Goal: Task Accomplishment & Management: Manage account settings

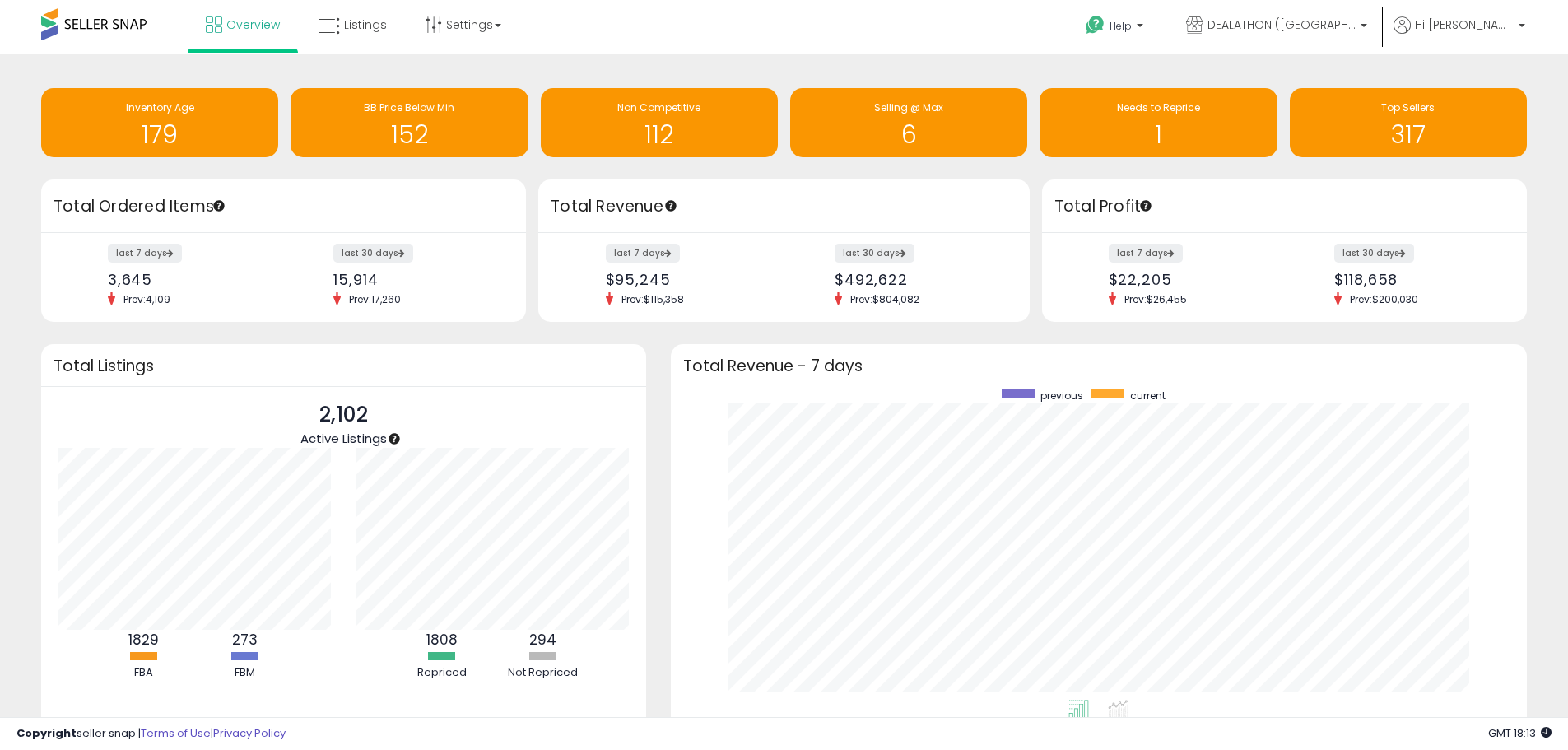
scroll to position [311, 824]
click at [253, 22] on span "Overview" at bounding box center [252, 24] width 53 height 16
click at [1314, 23] on span "DEALATHON ([GEOGRAPHIC_DATA])" at bounding box center [1282, 24] width 148 height 16
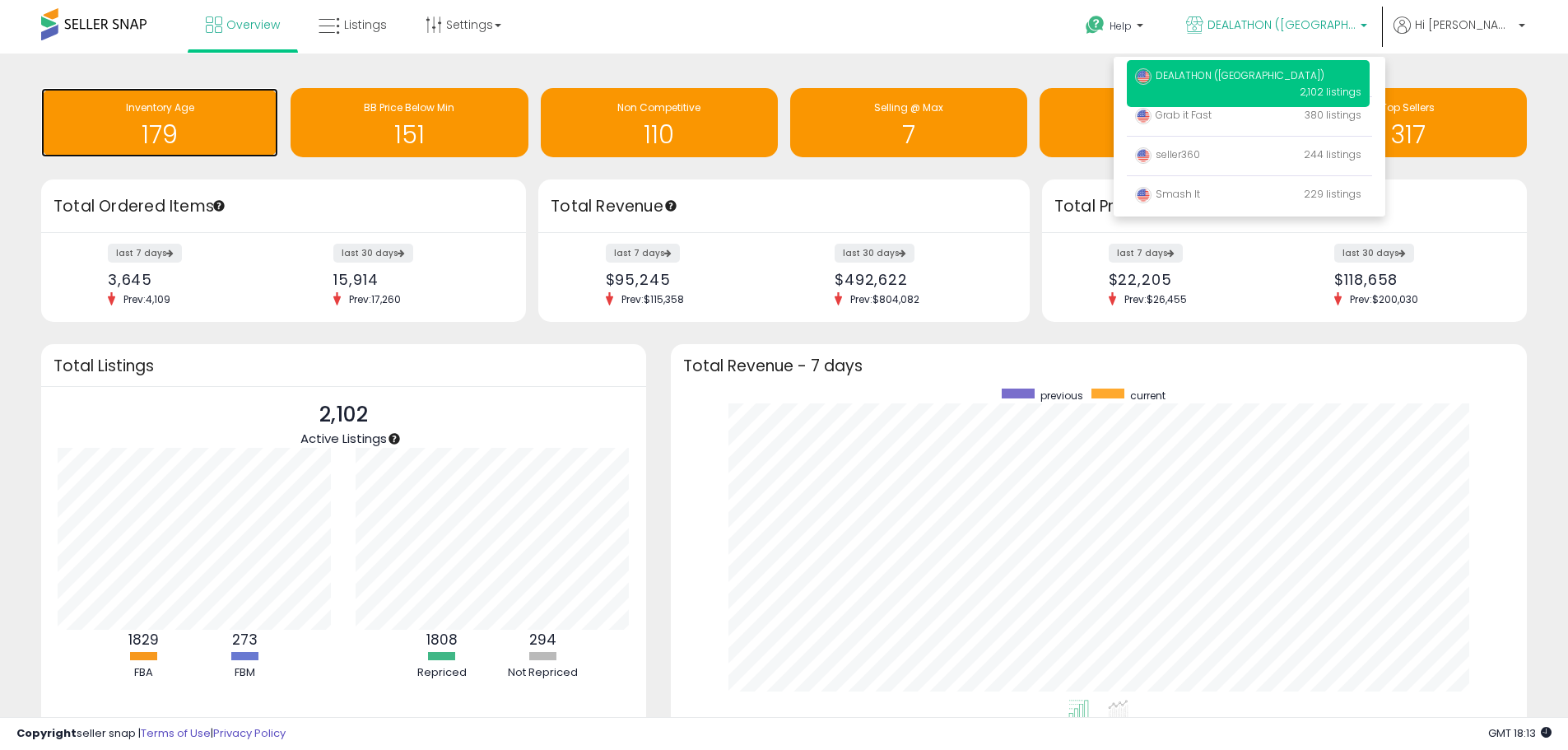
click at [144, 108] on span "Inventory Age" at bounding box center [160, 108] width 68 height 14
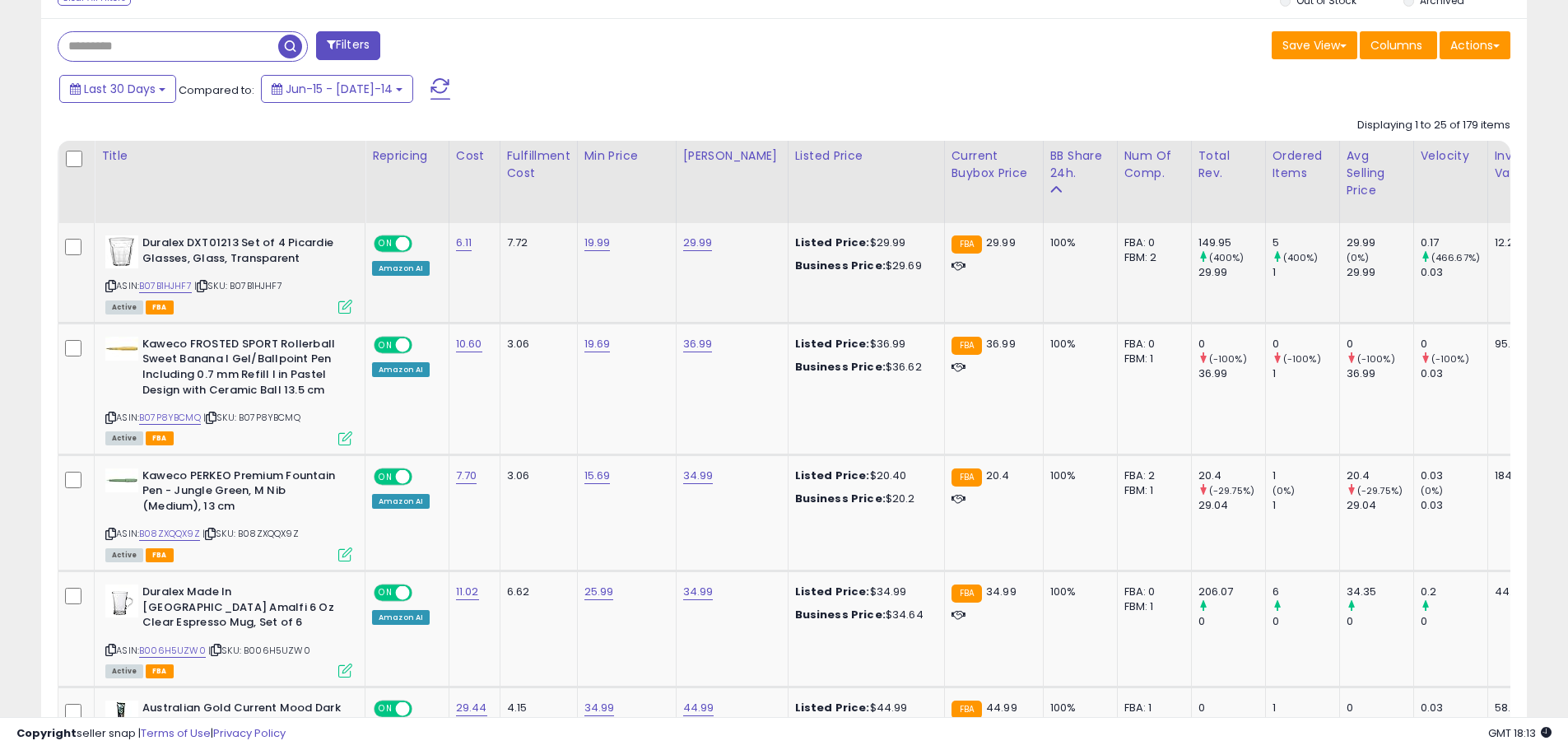
scroll to position [338, 862]
click at [107, 287] on icon at bounding box center [111, 285] width 11 height 9
click at [113, 418] on icon at bounding box center [111, 417] width 11 height 9
click at [701, 251] on link "36.99" at bounding box center [698, 243] width 30 height 16
click at [602, 308] on input "*****" at bounding box center [647, 304] width 147 height 28
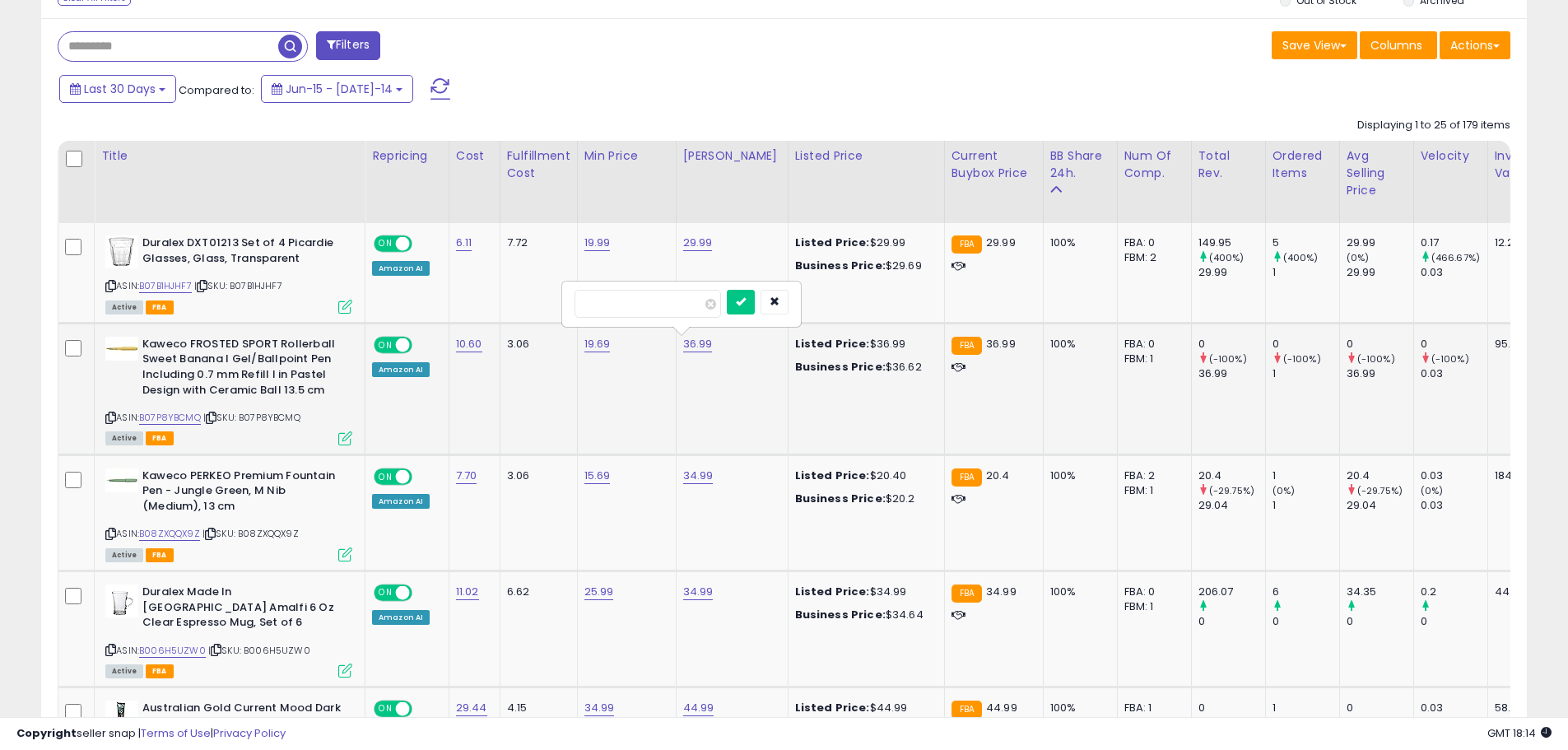
click at [602, 308] on input "*****" at bounding box center [647, 304] width 147 height 28
type input "*****"
click button "submit" at bounding box center [740, 302] width 28 height 24
click at [110, 535] on icon at bounding box center [111, 533] width 11 height 9
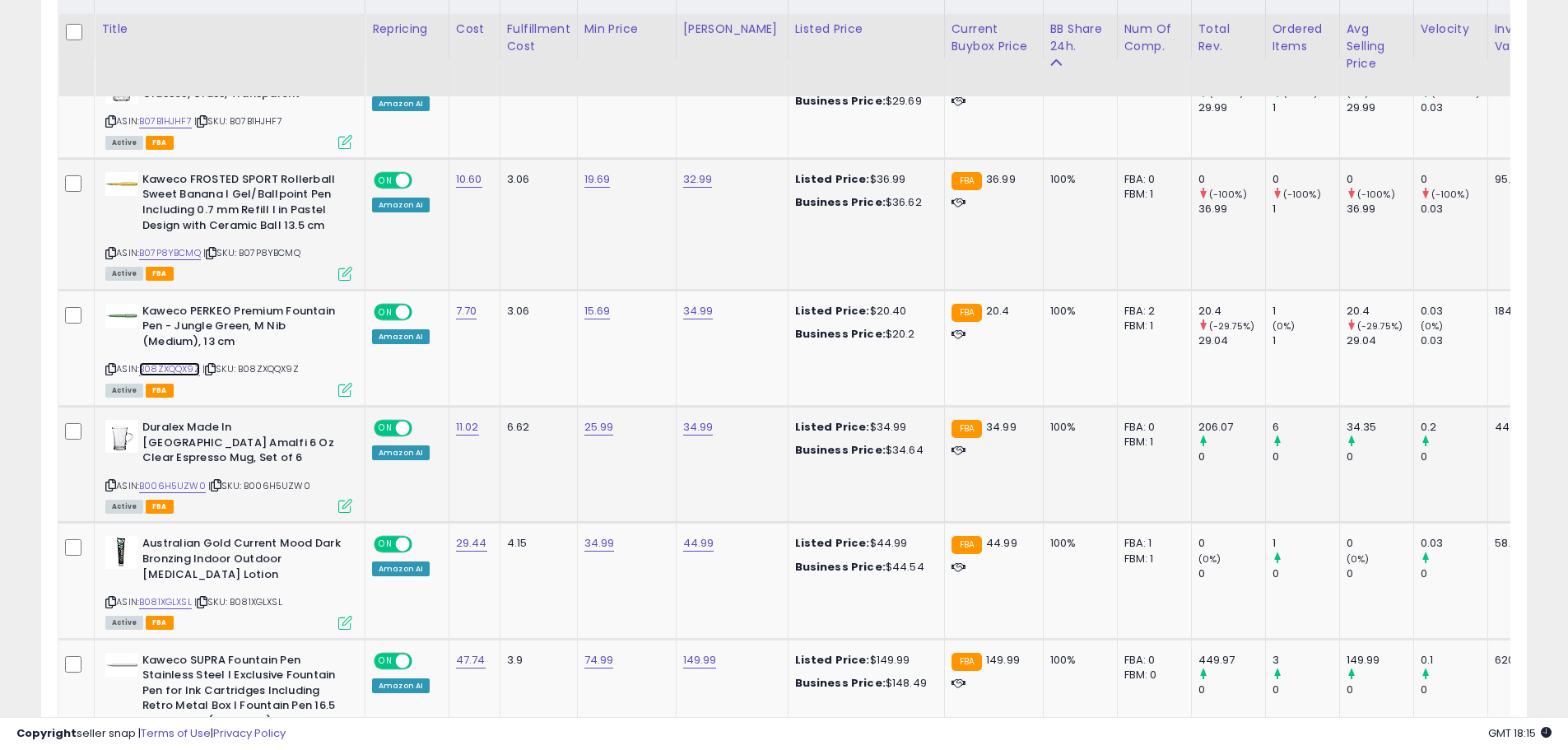
scroll to position [1153, 0]
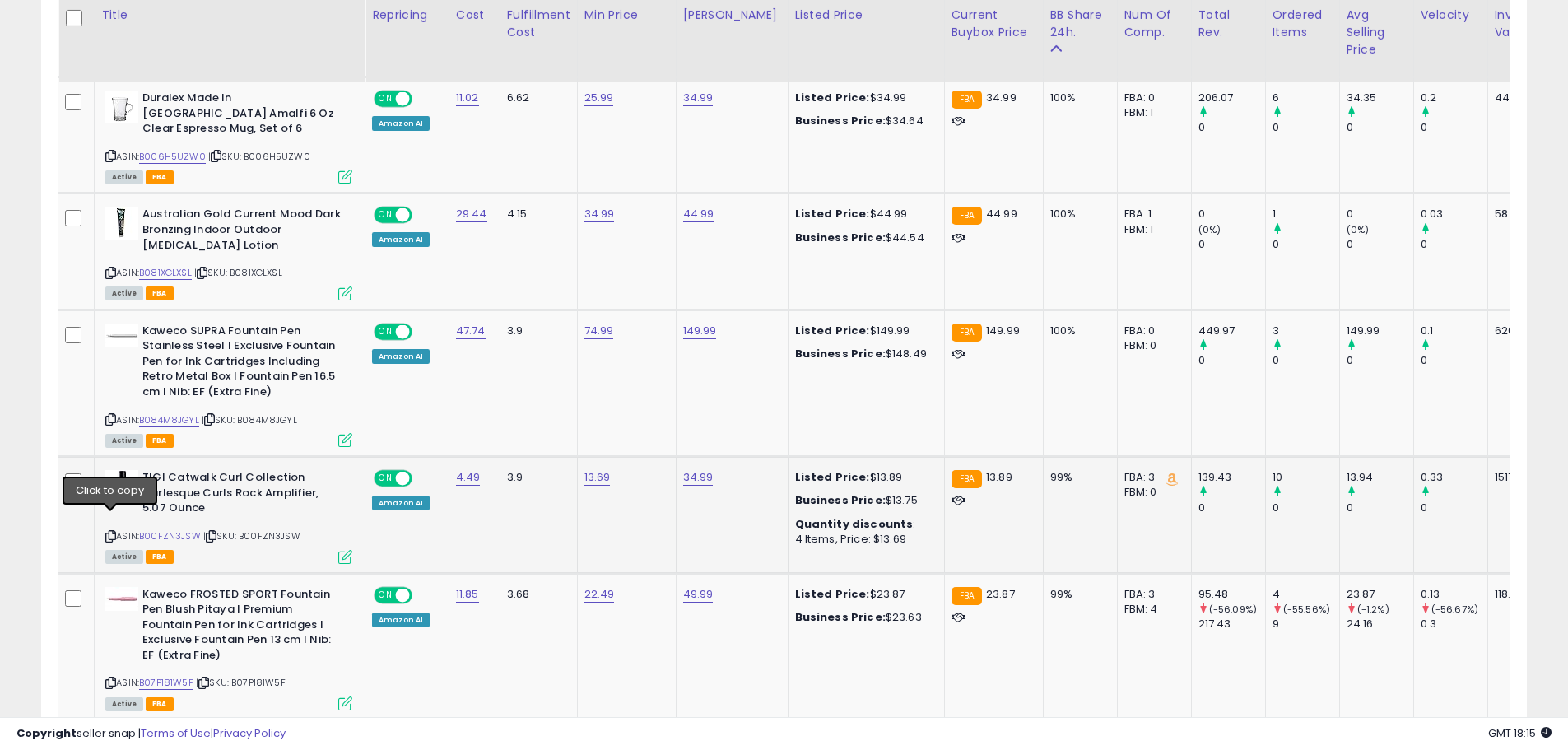
click at [110, 532] on icon at bounding box center [111, 536] width 11 height 9
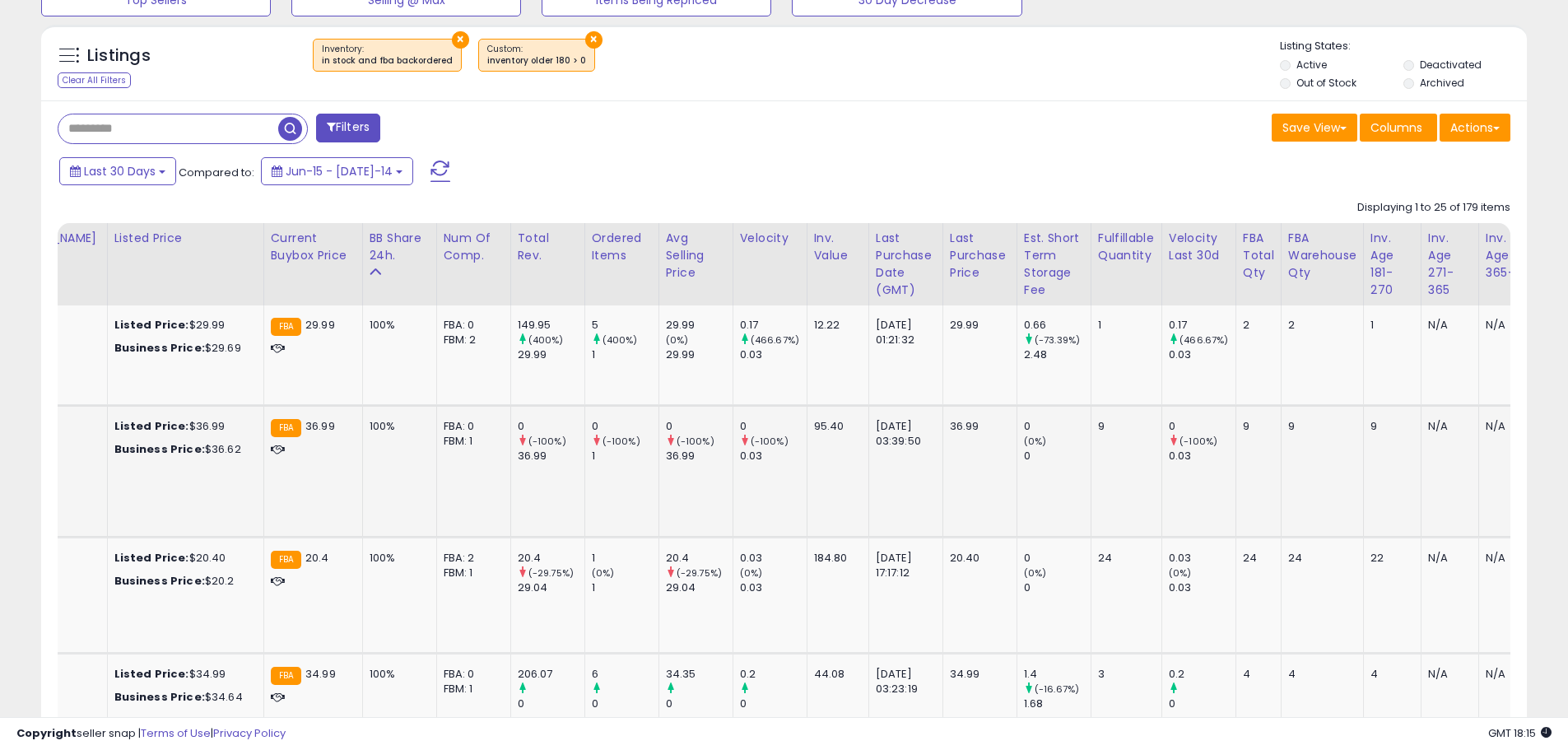
scroll to position [0, 687]
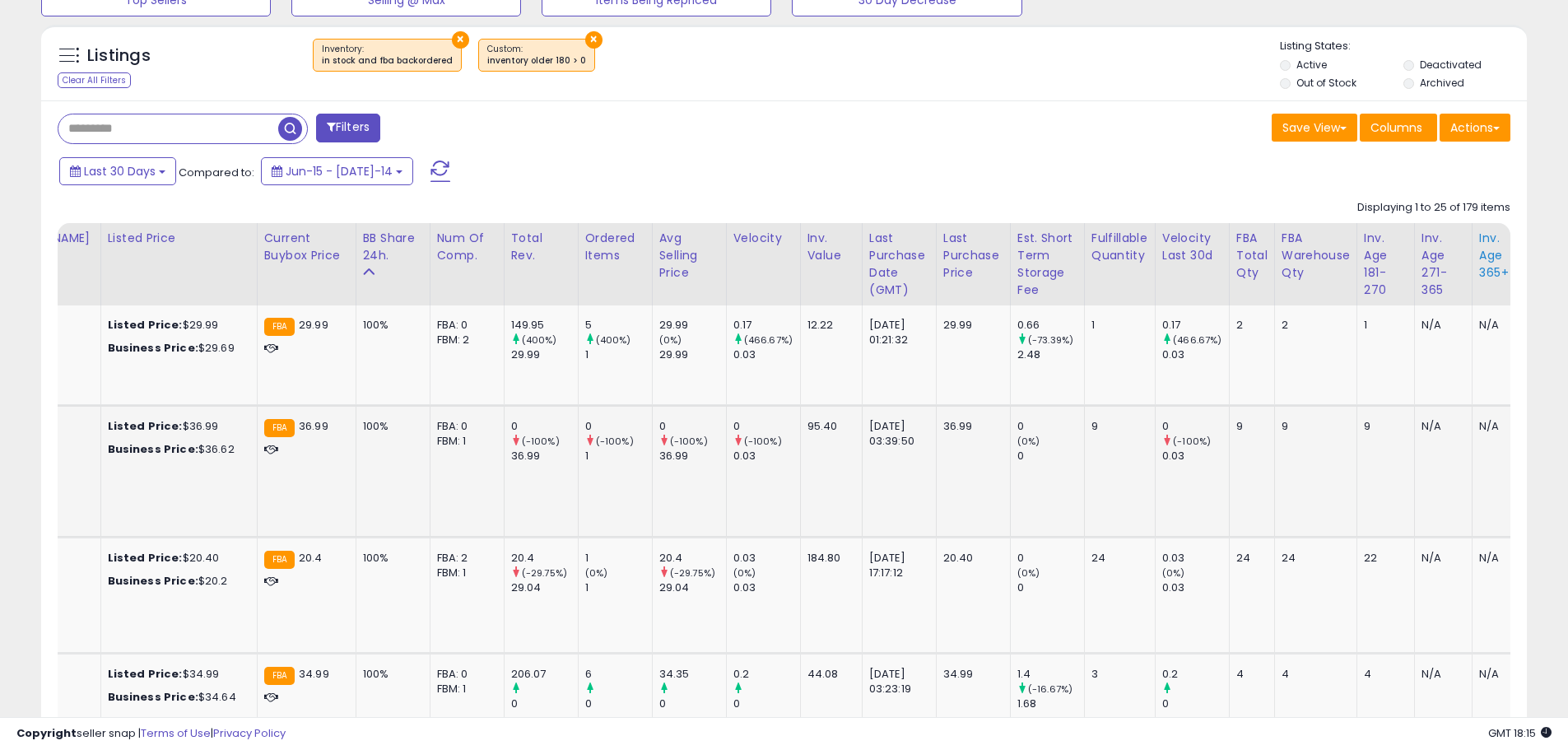
click at [1480, 256] on div "Inv. Age 365+" at bounding box center [1501, 255] width 44 height 51
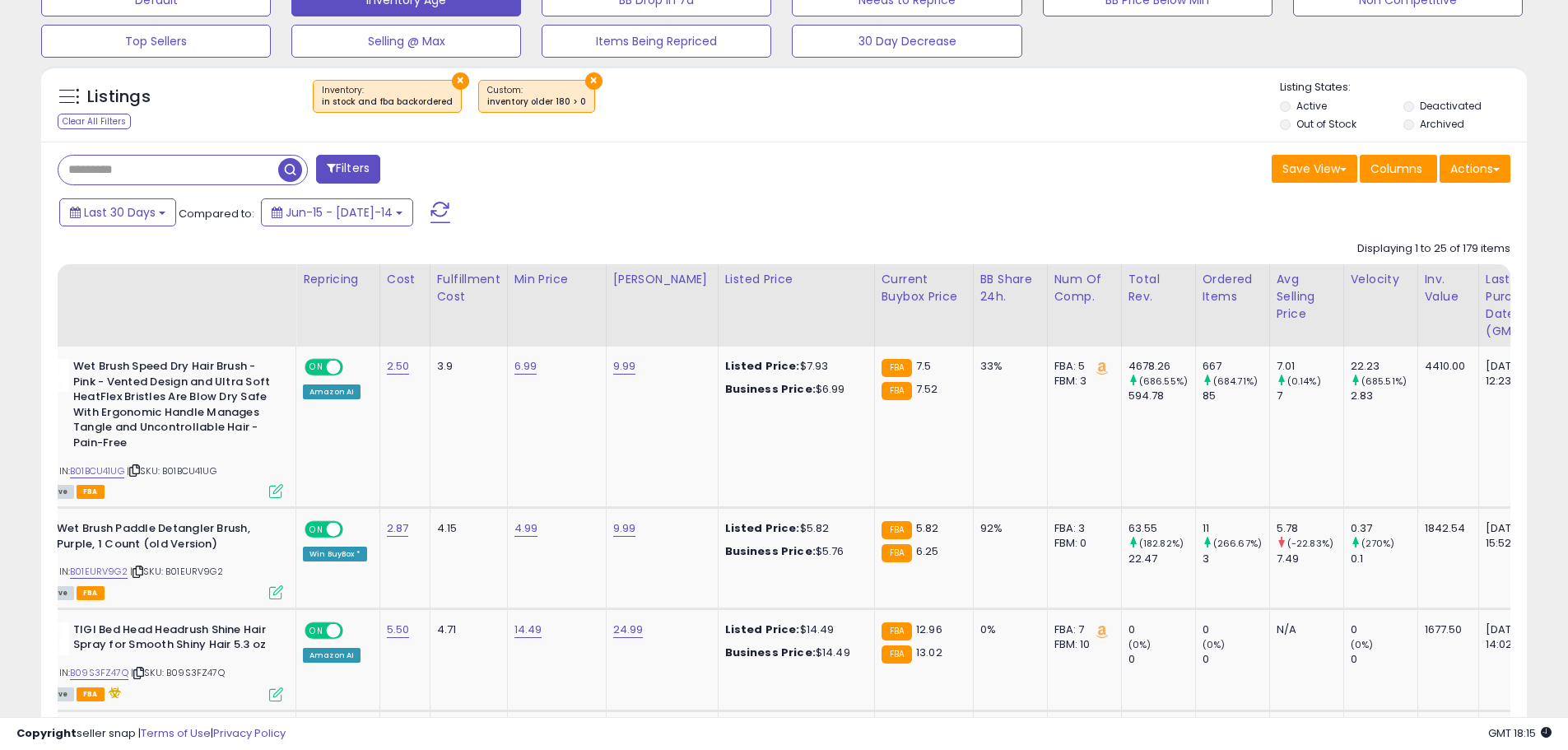
scroll to position [0, 0]
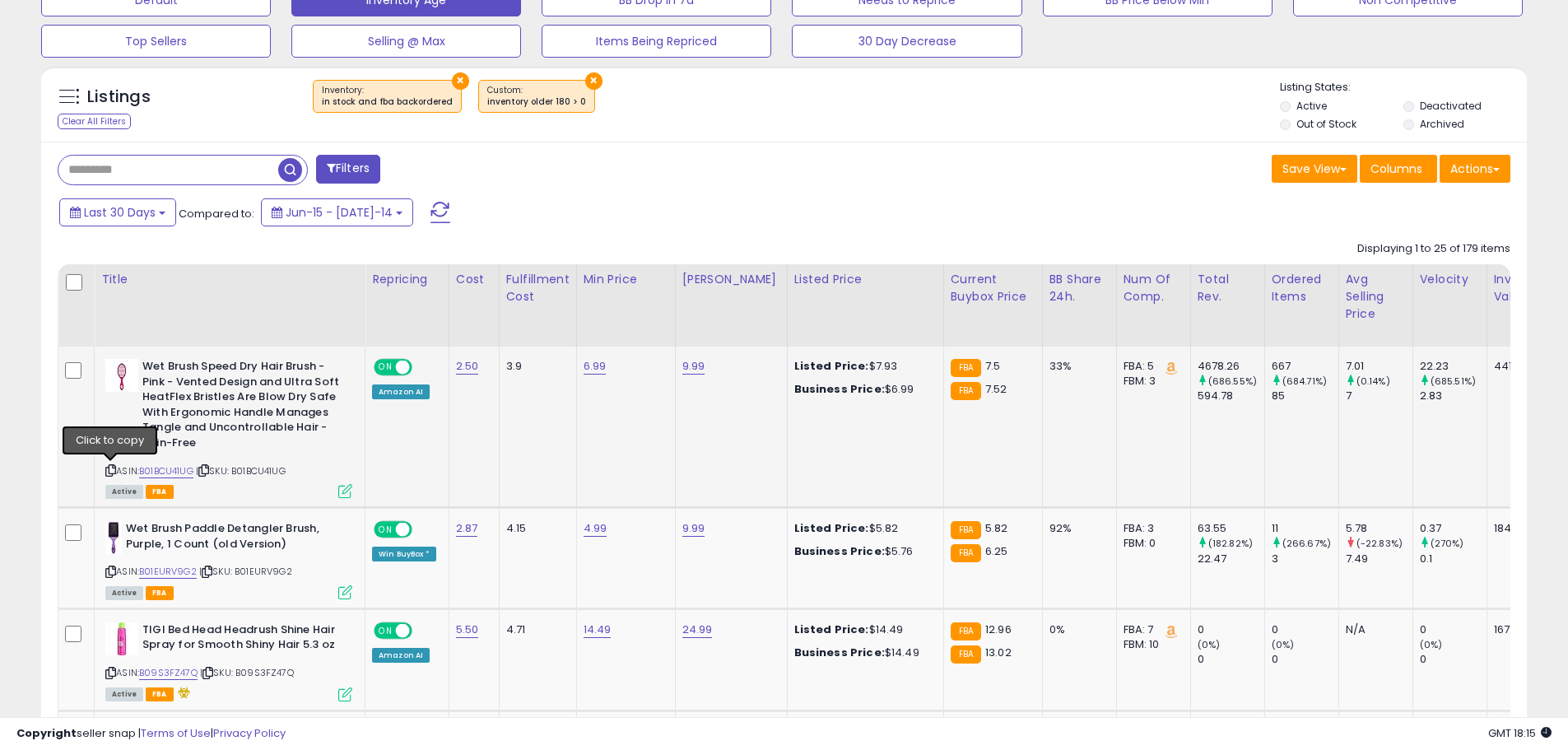
click at [112, 472] on icon at bounding box center [111, 470] width 11 height 9
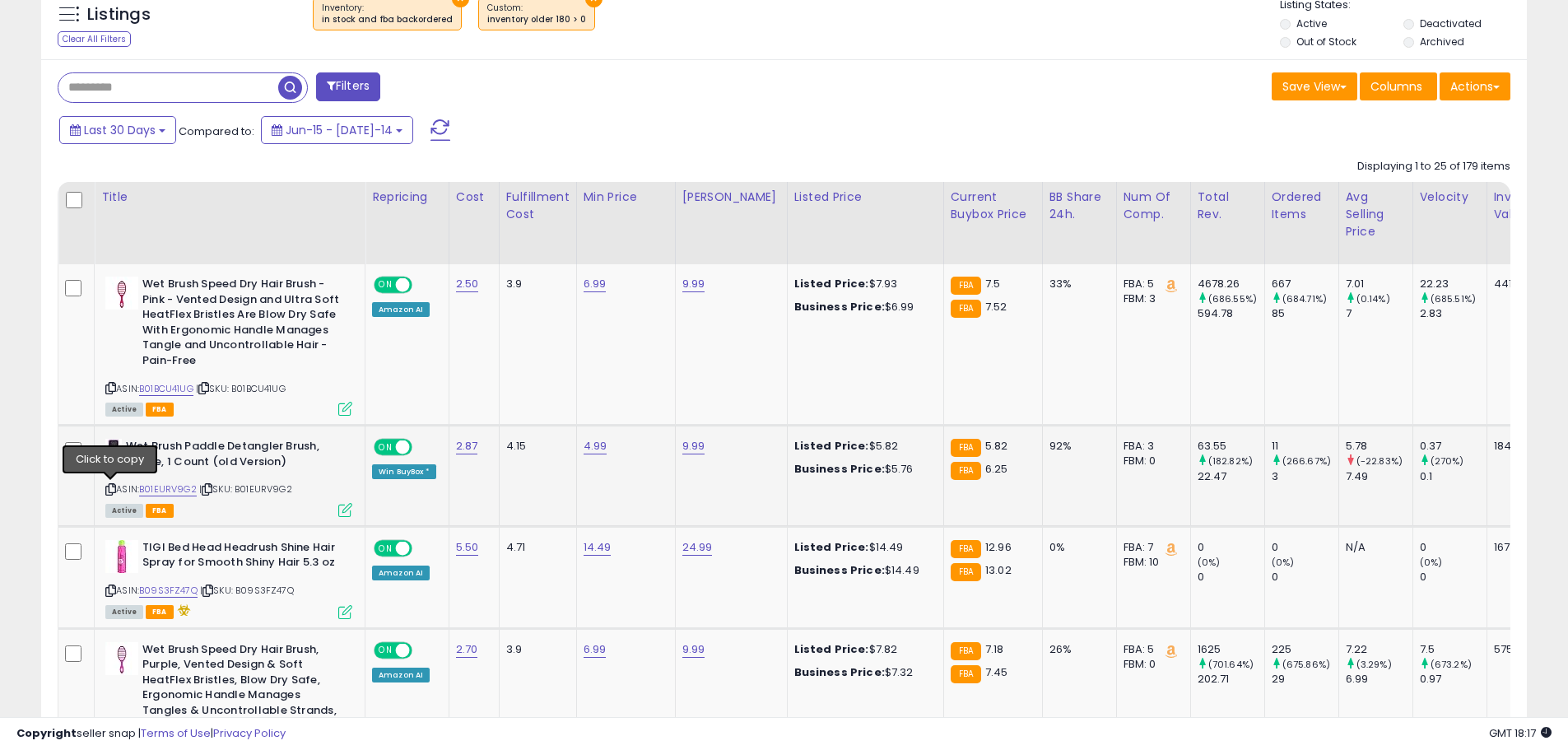
click at [111, 486] on icon at bounding box center [111, 489] width 11 height 9
click at [594, 292] on link "4.99" at bounding box center [595, 283] width 23 height 16
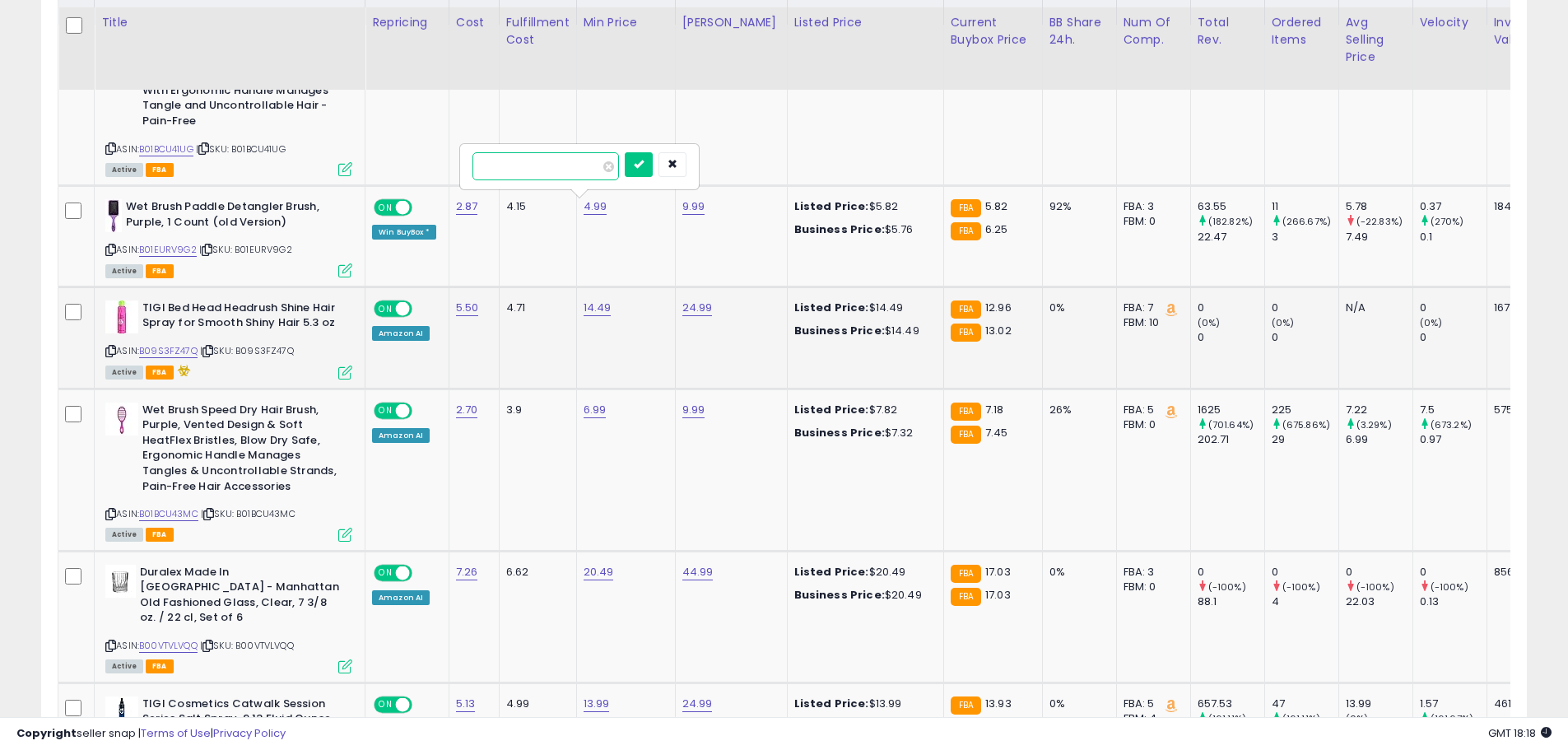
scroll to position [864, 0]
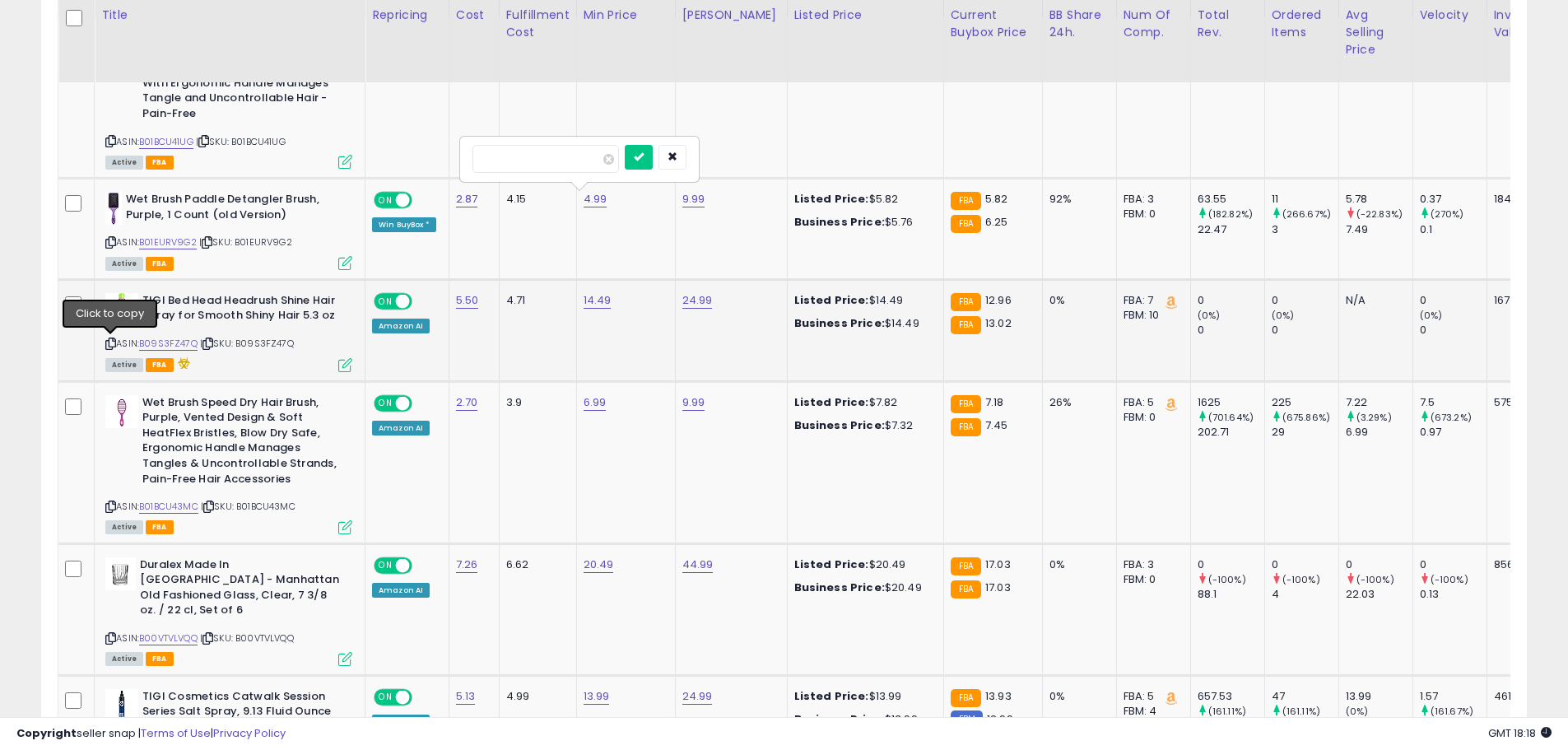
click at [112, 342] on icon at bounding box center [111, 343] width 11 height 9
click at [589, 46] on link "14.49" at bounding box center [595, 37] width 23 height 16
click at [488, 258] on input "*****" at bounding box center [547, 260] width 147 height 28
type input "*****"
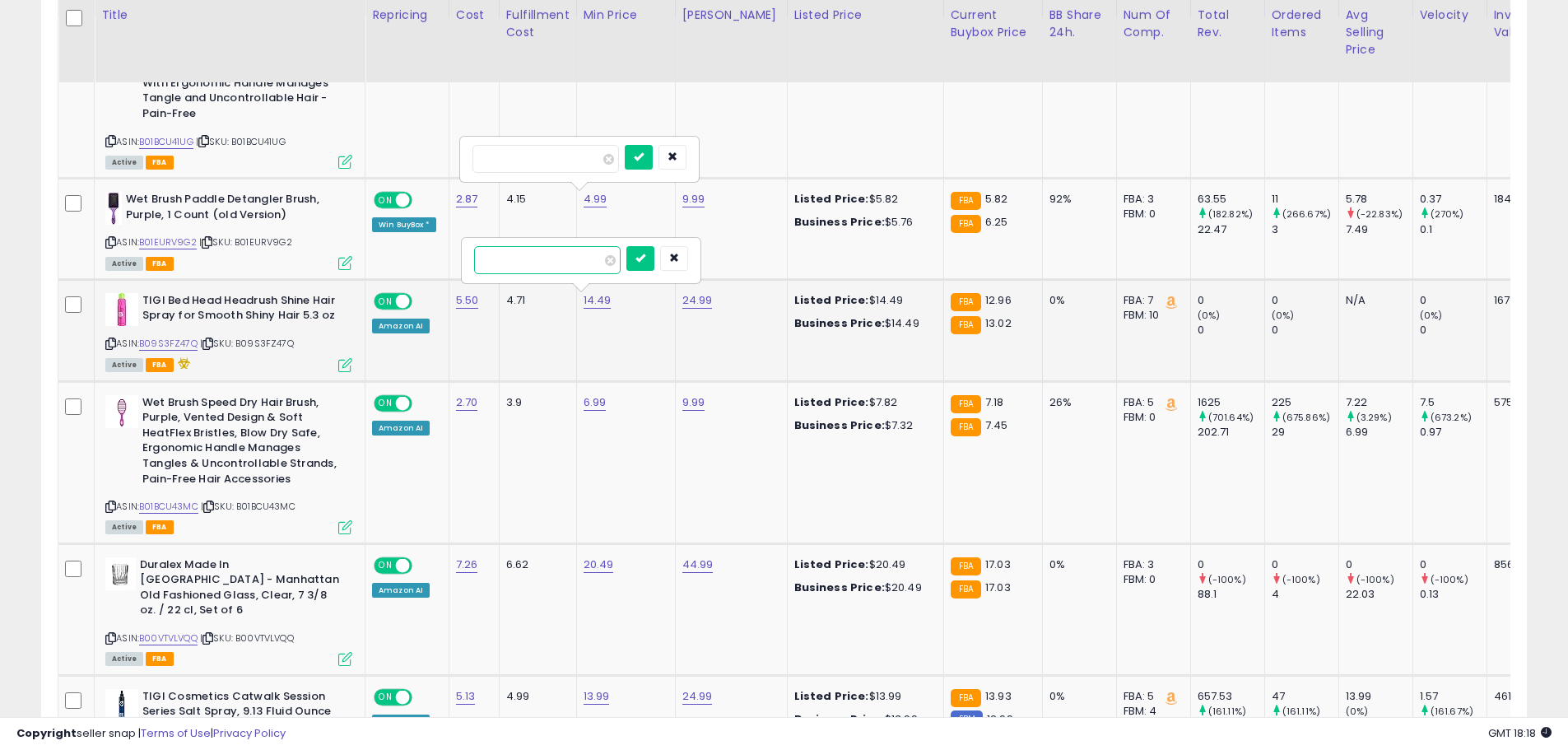
click button "submit" at bounding box center [640, 258] width 28 height 24
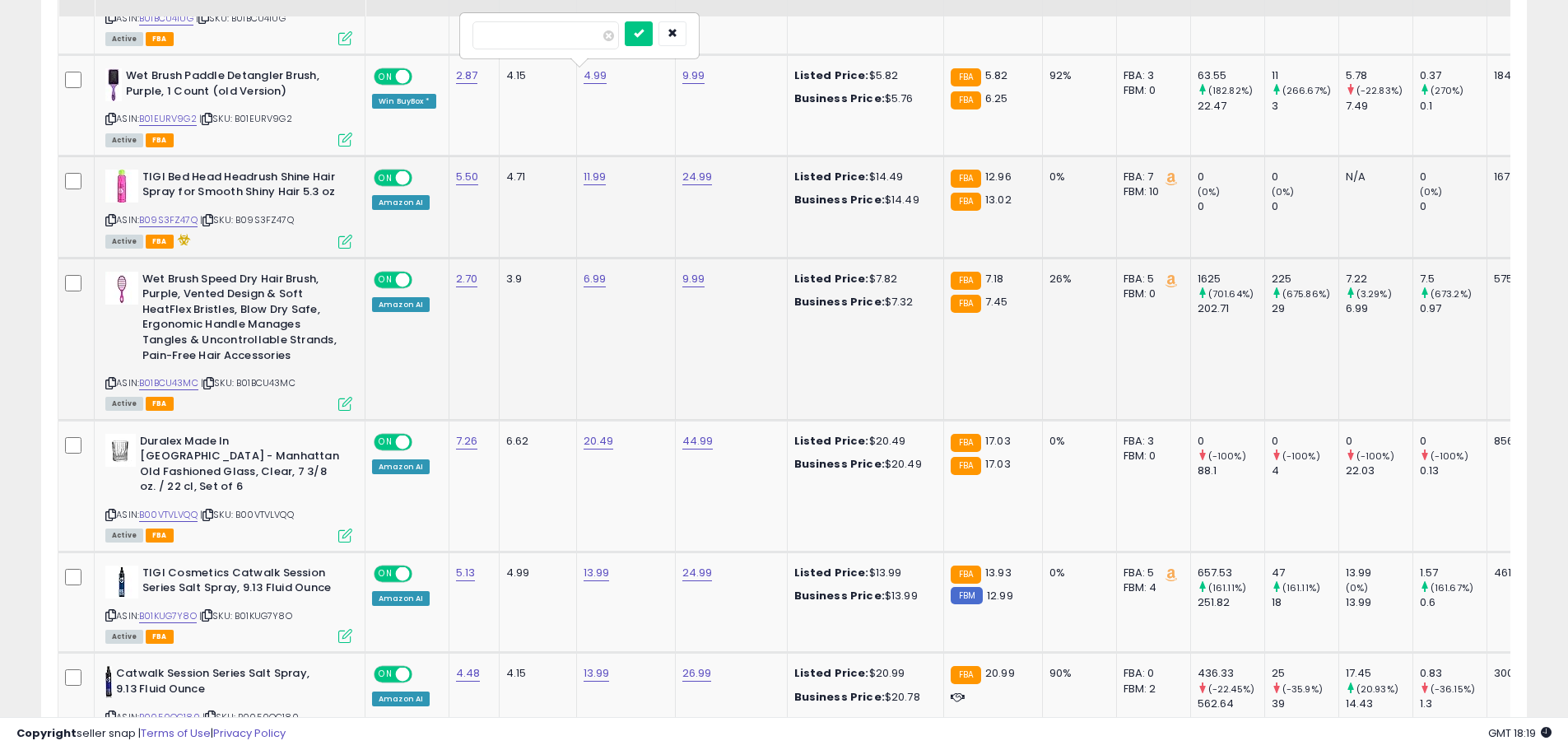
scroll to position [1111, 0]
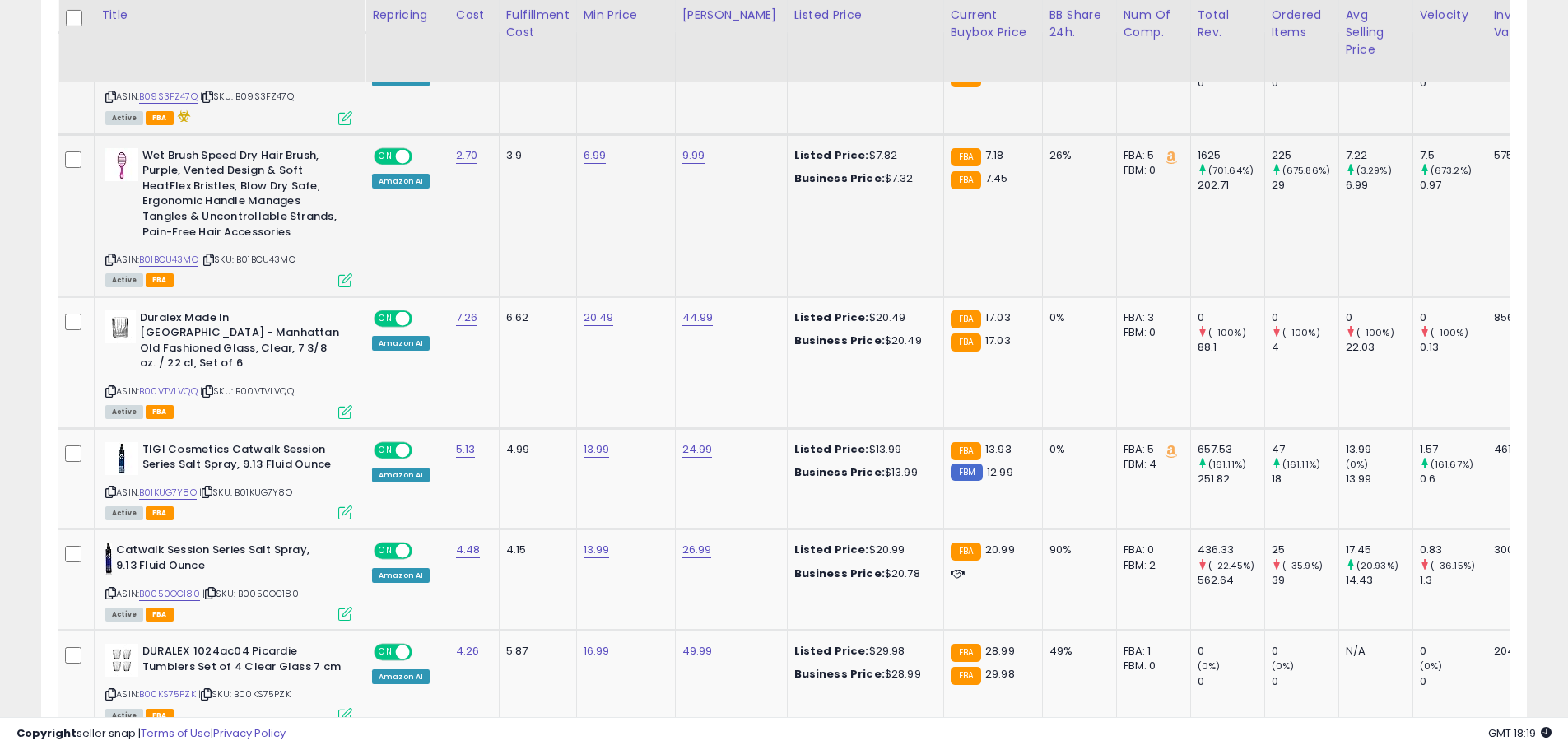
click at [112, 255] on icon at bounding box center [111, 259] width 11 height 9
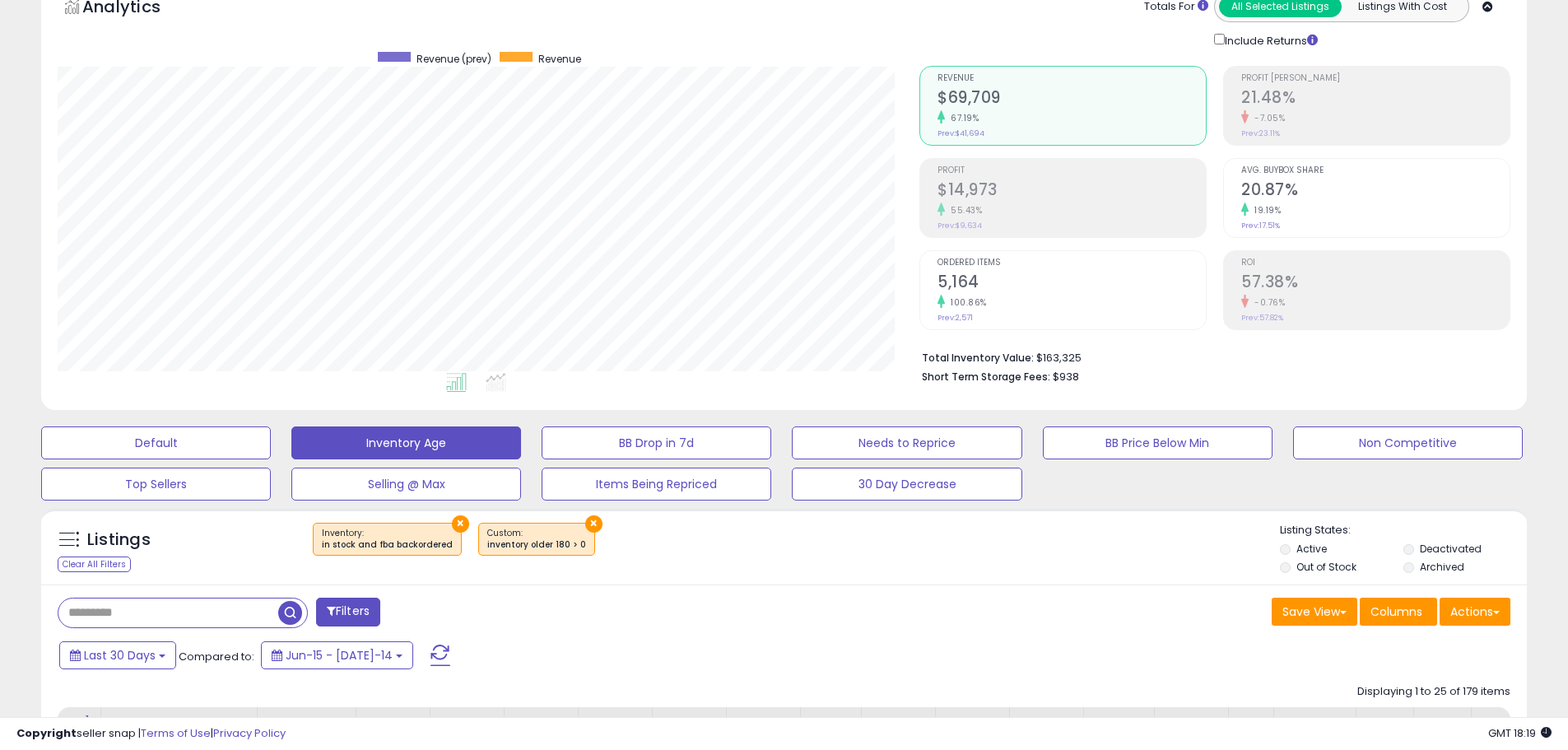
scroll to position [0, 0]
